Goal: Task Accomplishment & Management: Use online tool/utility

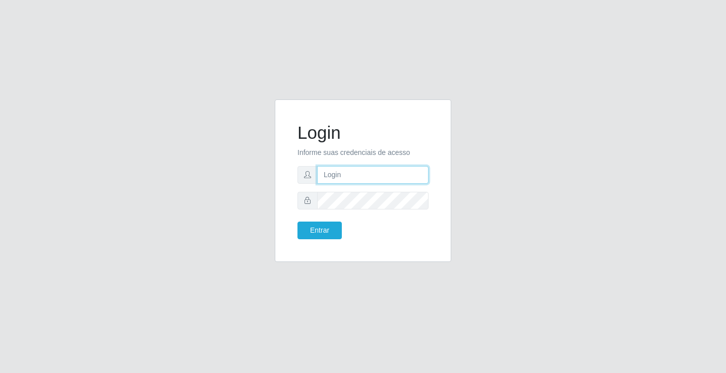
click at [333, 172] on input "text" at bounding box center [372, 175] width 111 height 18
type input "ediane@ideal"
click at [298, 221] on button "Entrar" at bounding box center [320, 230] width 44 height 18
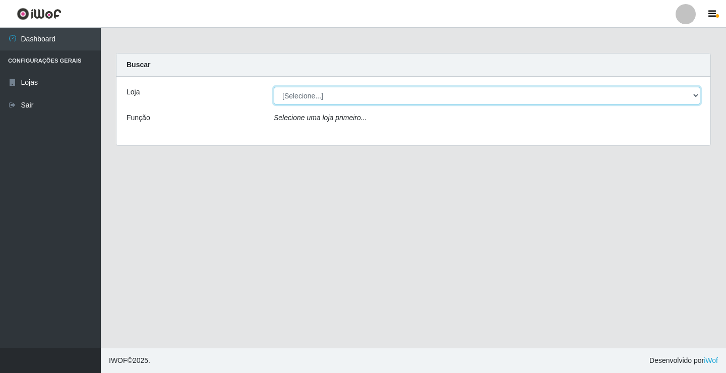
click at [312, 98] on select "[Selecione...] Ideal - Conceição" at bounding box center [487, 96] width 427 height 18
select select "231"
click at [274, 87] on select "[Selecione...] Ideal - Conceição" at bounding box center [487, 96] width 427 height 18
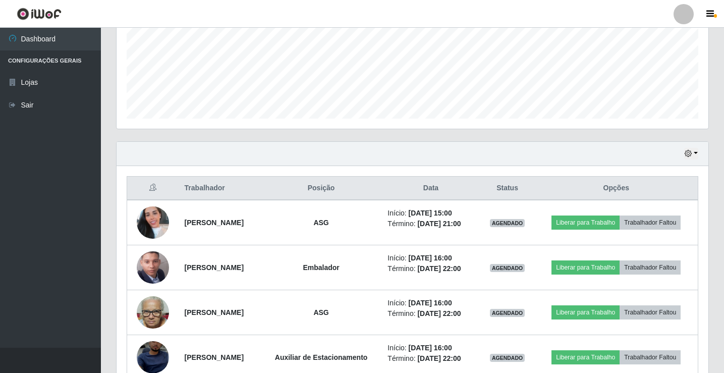
scroll to position [297, 0]
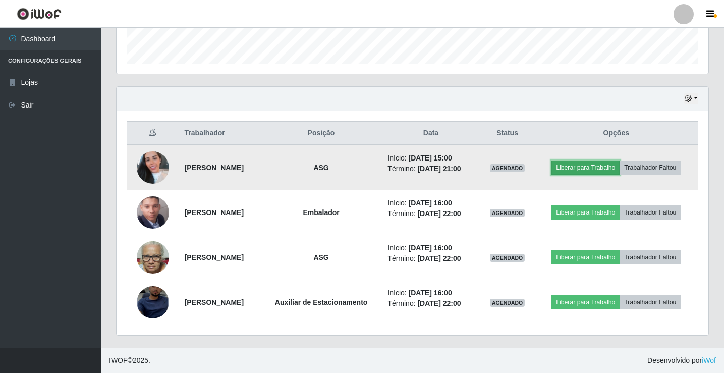
click at [588, 169] on button "Liberar para Trabalho" at bounding box center [585, 167] width 68 height 14
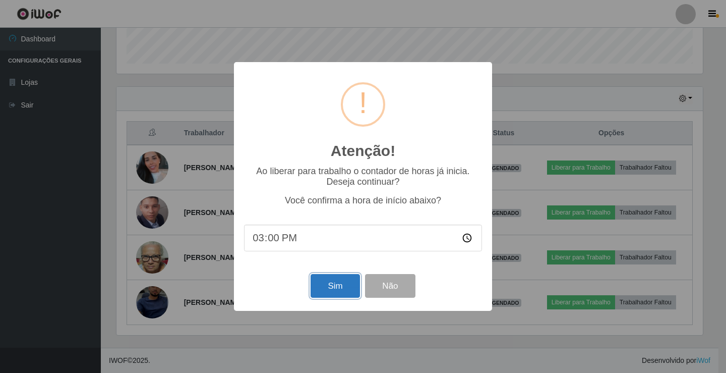
click at [331, 288] on button "Sim" at bounding box center [335, 286] width 49 height 24
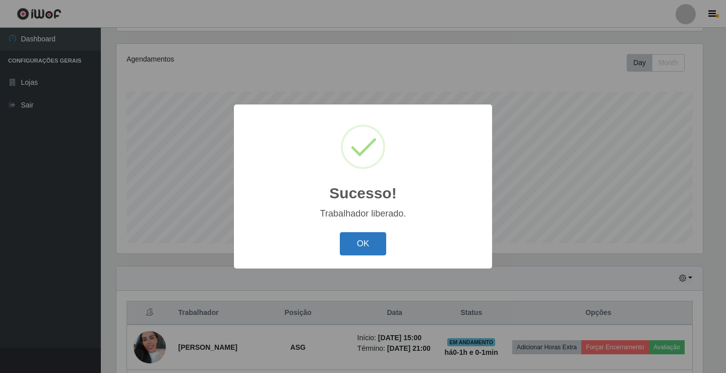
click at [360, 249] on button "OK" at bounding box center [363, 244] width 47 height 24
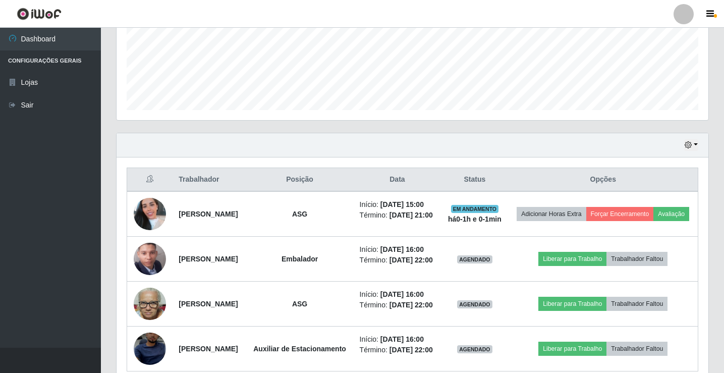
scroll to position [269, 0]
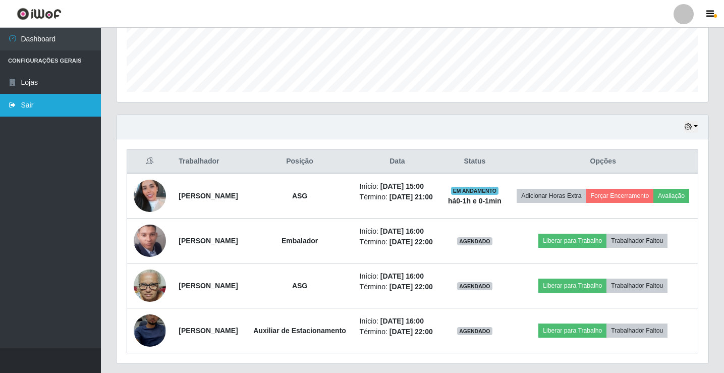
click at [31, 110] on link "Sair" at bounding box center [50, 105] width 101 height 23
